Goal: Check status: Check status

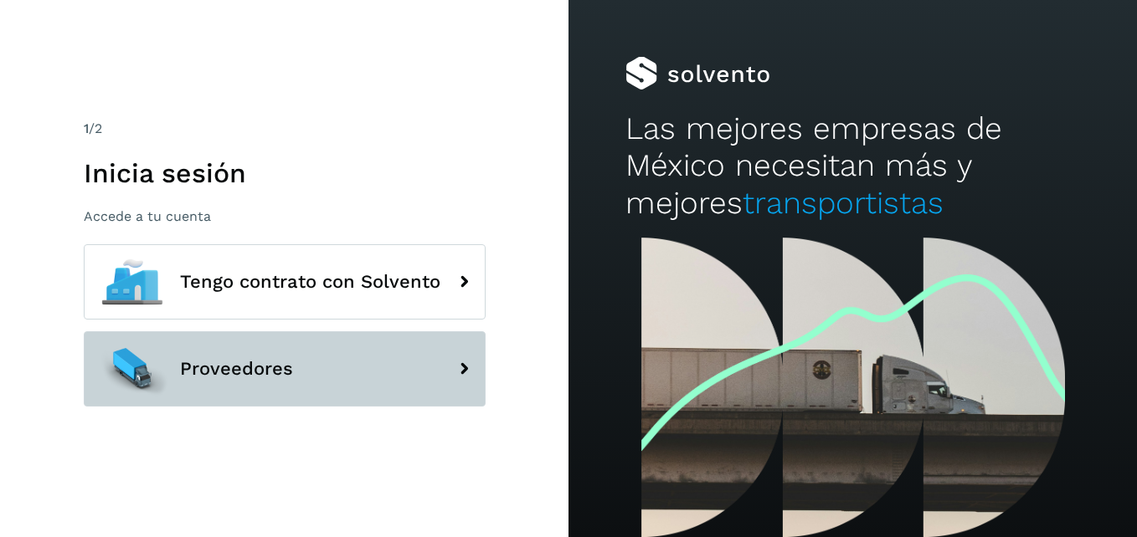
click at [294, 378] on button "Proveedores" at bounding box center [285, 368] width 402 height 75
click at [348, 360] on button "Proveedores" at bounding box center [285, 368] width 402 height 75
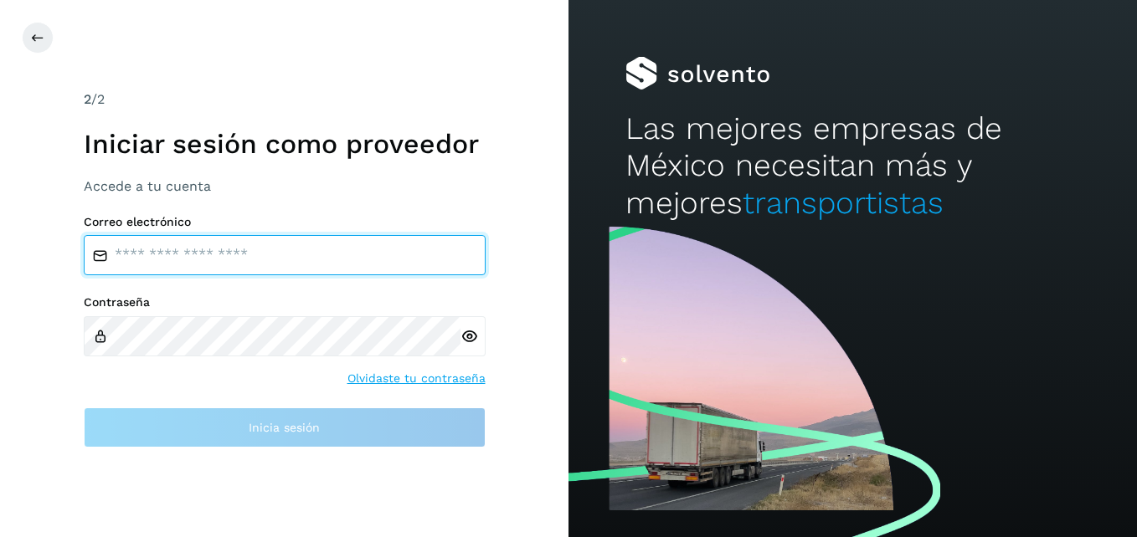
type input "**********"
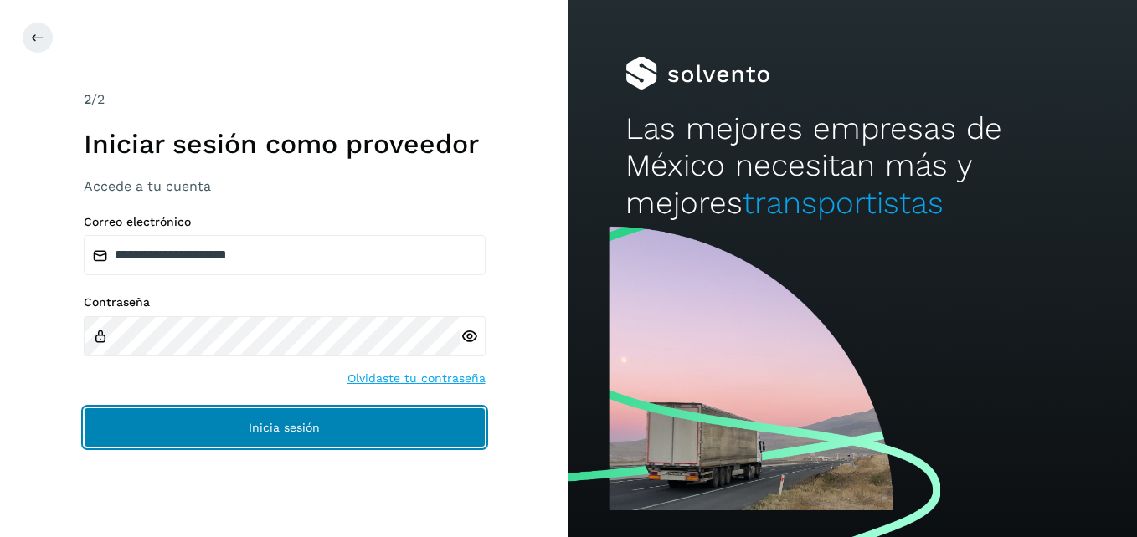
click at [309, 424] on span "Inicia sesión" at bounding box center [284, 428] width 71 height 12
click at [287, 420] on button "Inicia sesión" at bounding box center [285, 428] width 402 height 40
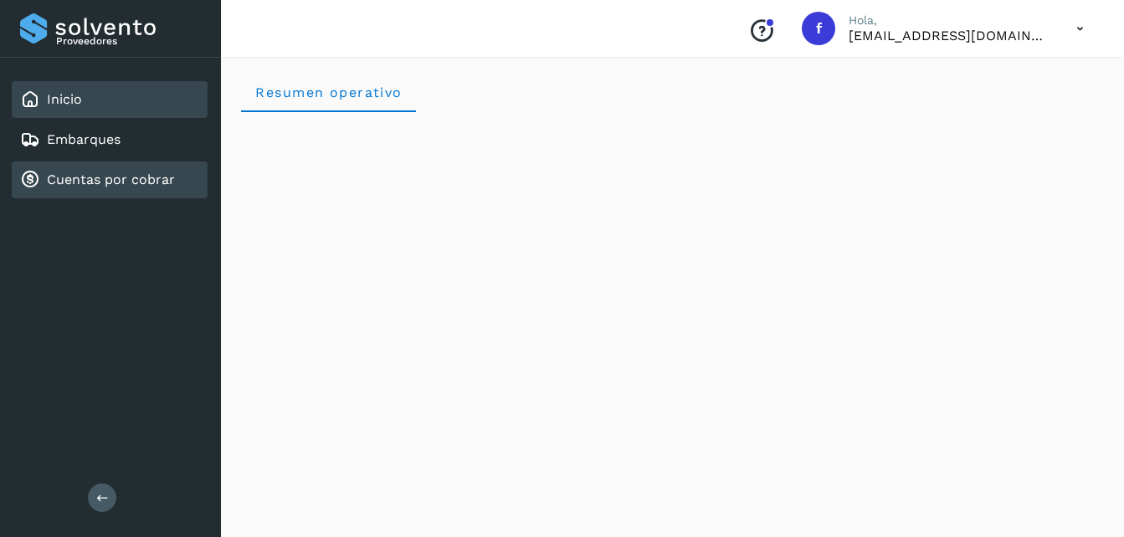
click at [117, 177] on link "Cuentas por cobrar" at bounding box center [111, 180] width 128 height 16
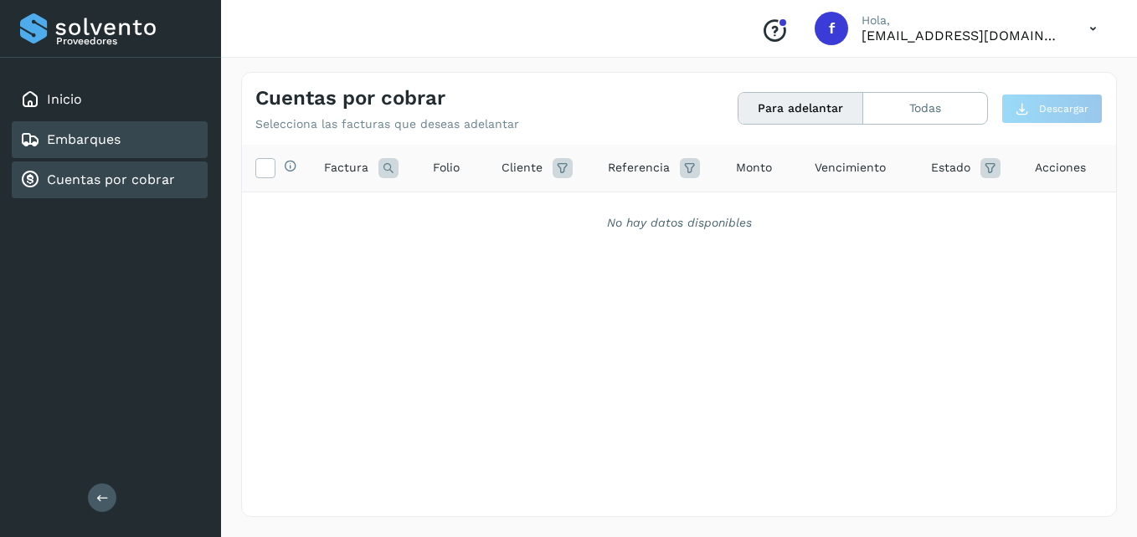
click at [100, 141] on link "Embarques" at bounding box center [84, 139] width 74 height 16
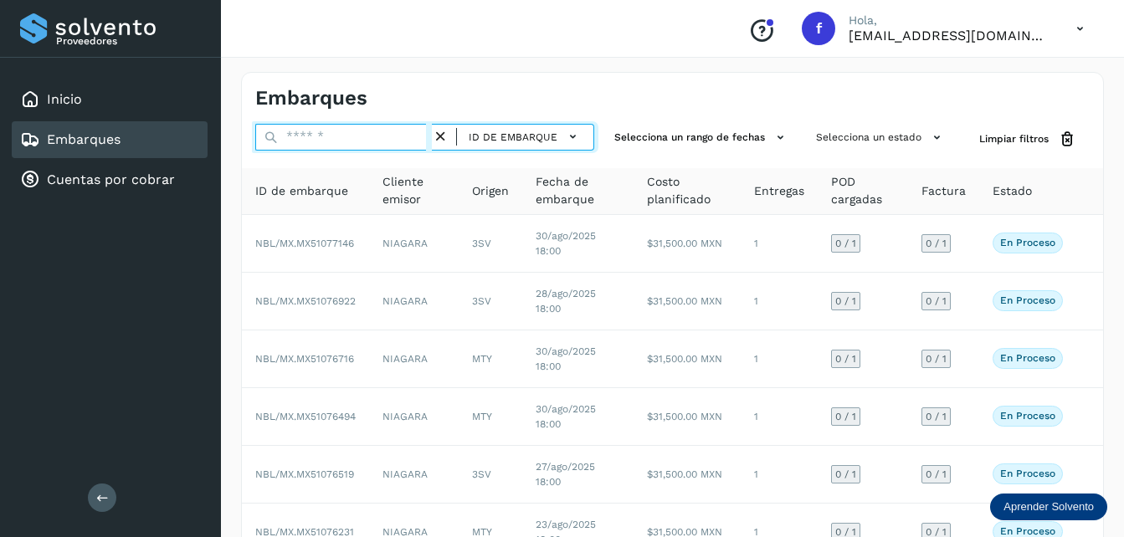
click at [351, 146] on input "text" at bounding box center [343, 137] width 177 height 27
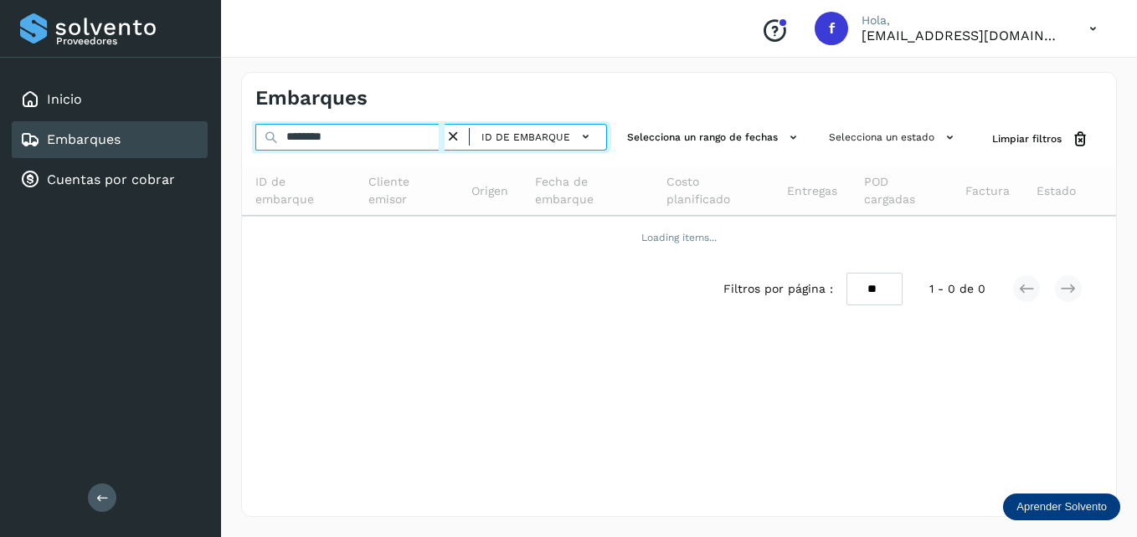
type input "********"
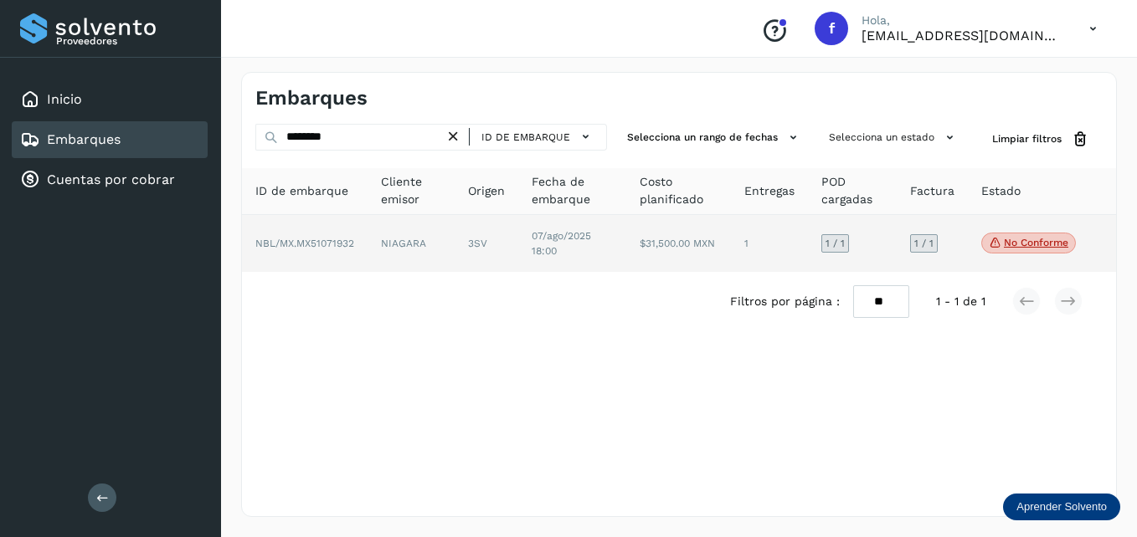
click at [588, 241] on span "07/ago/2025 18:00" at bounding box center [561, 243] width 59 height 27
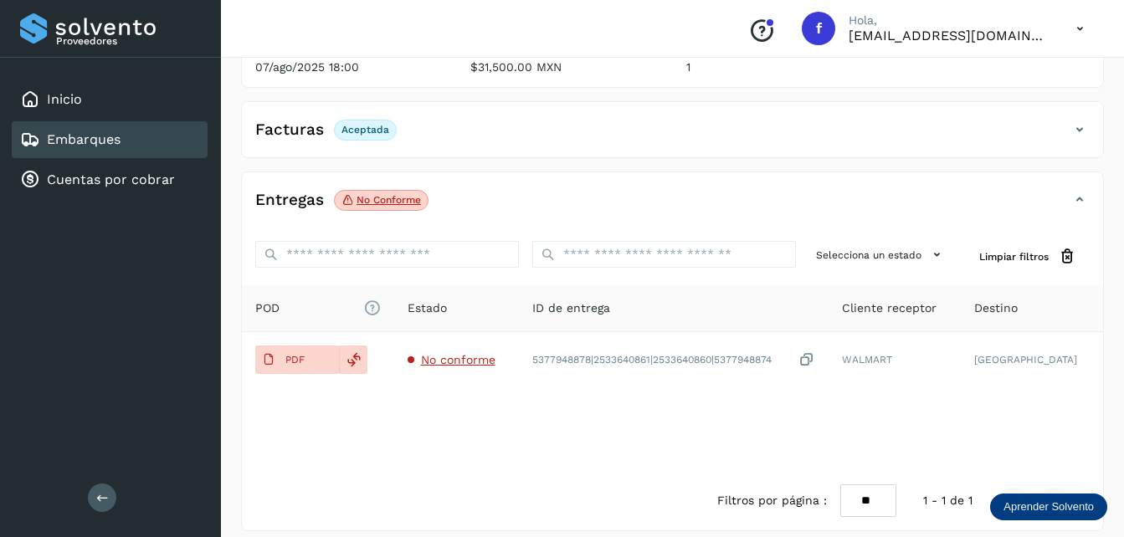
scroll to position [251, 0]
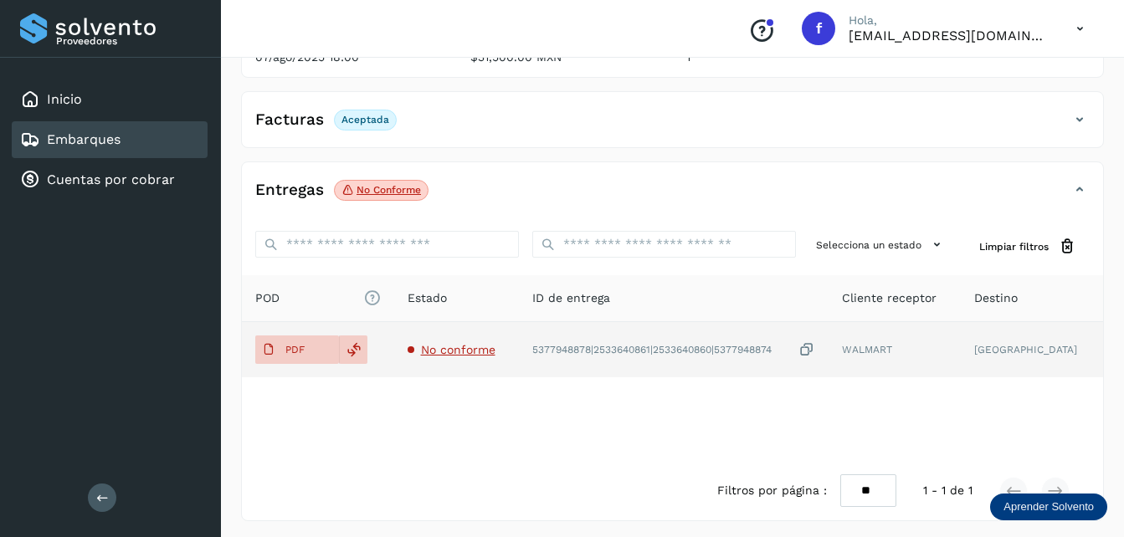
click at [462, 349] on span "No conforme" at bounding box center [458, 349] width 74 height 13
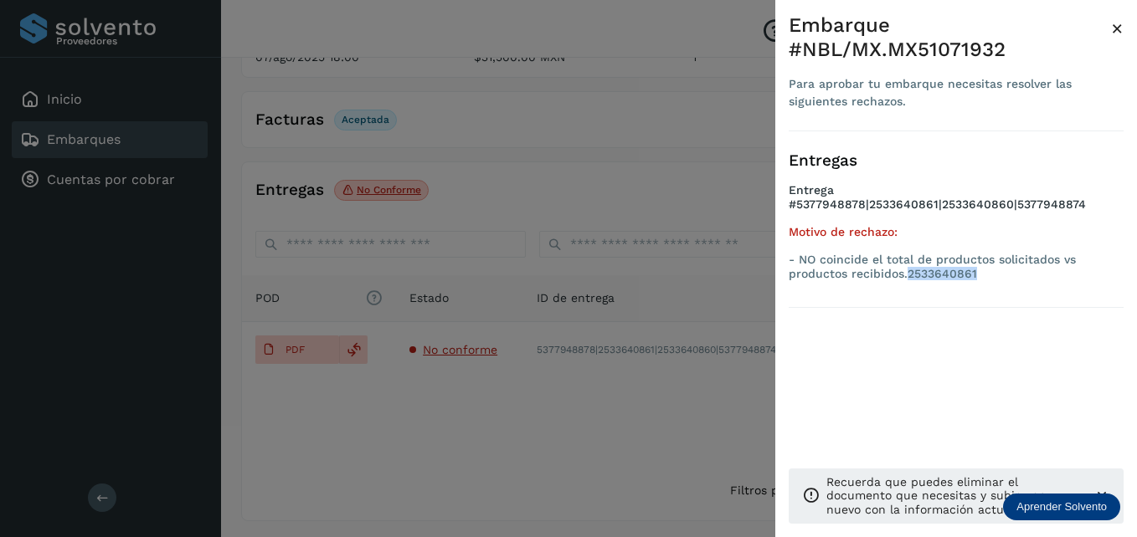
drag, startPoint x: 988, startPoint y: 248, endPoint x: 907, endPoint y: 247, distance: 80.4
click at [907, 253] on p "- NO coincide el total de productos solicitados vs productos recibidos.25336408…" at bounding box center [956, 267] width 335 height 28
copy p "2533640861"
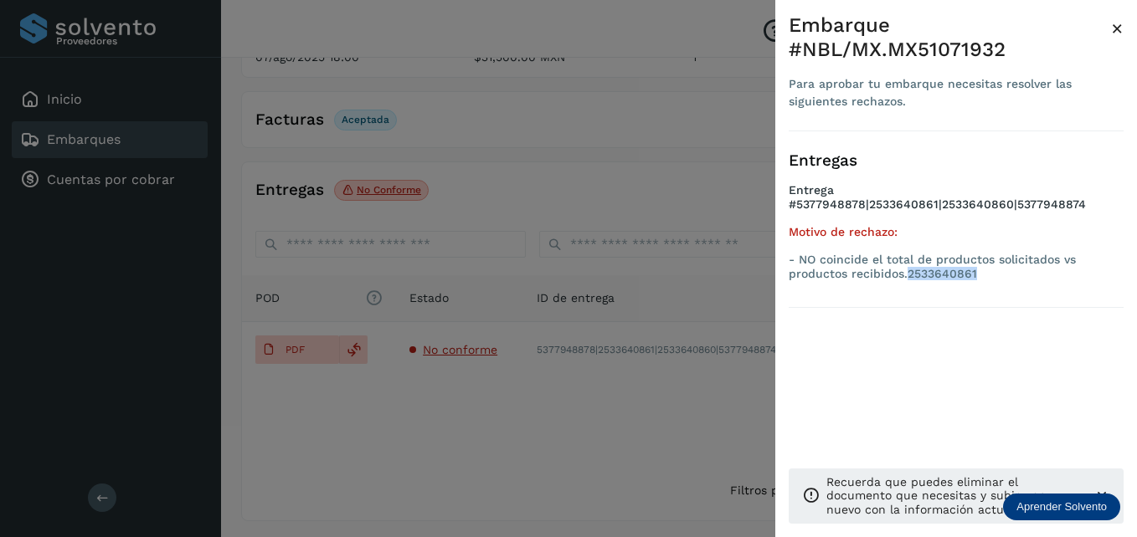
copy p "2533640861"
click at [701, 130] on div at bounding box center [568, 268] width 1137 height 537
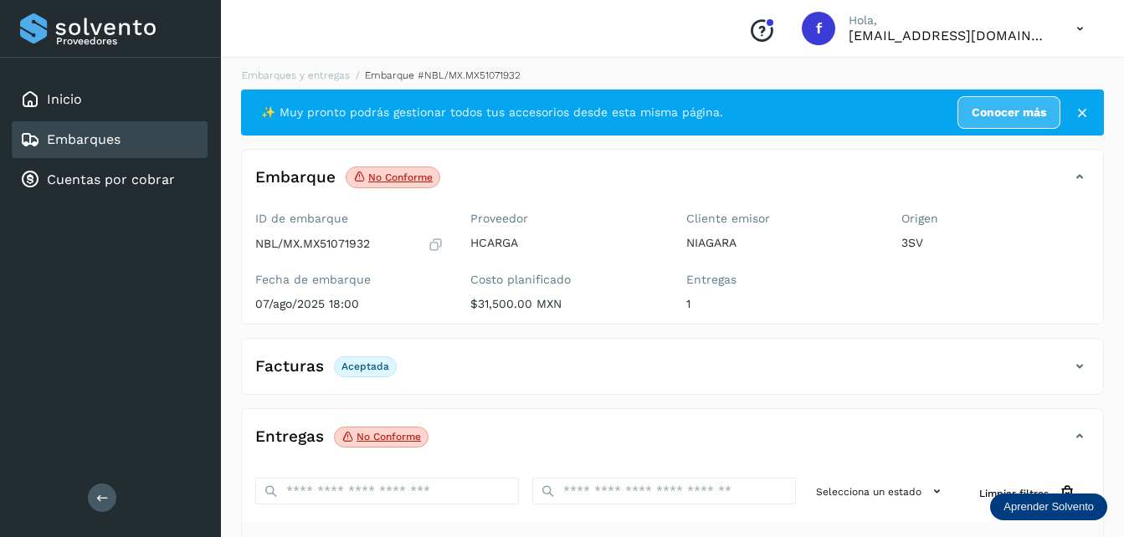
scroll to position [0, 0]
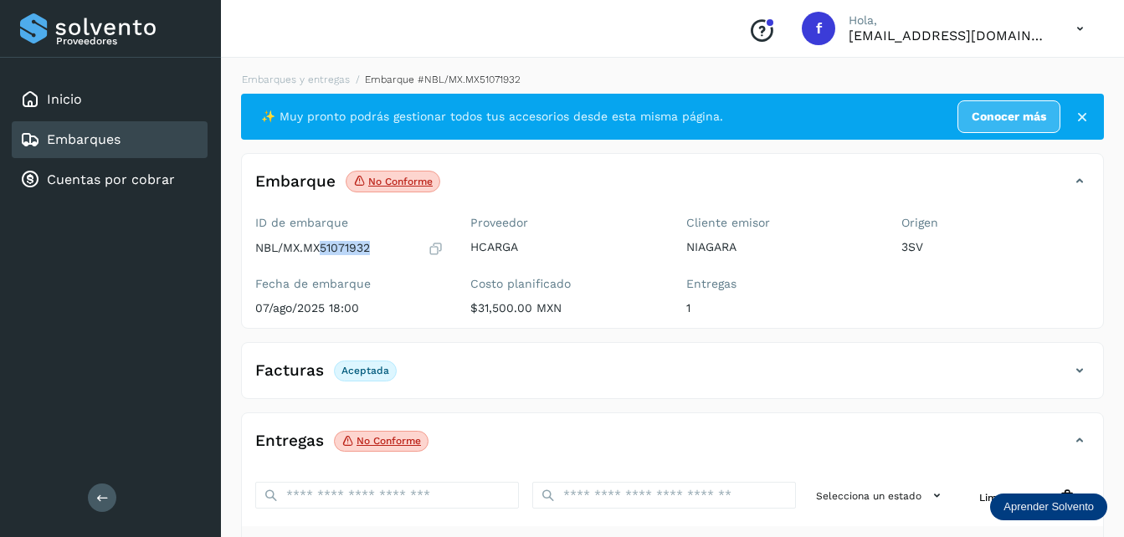
drag, startPoint x: 372, startPoint y: 249, endPoint x: 319, endPoint y: 250, distance: 52.7
click at [319, 250] on div "NBL/MX.MX51071932" at bounding box center [349, 248] width 188 height 17
copy p "51071932"
